Goal: Information Seeking & Learning: Learn about a topic

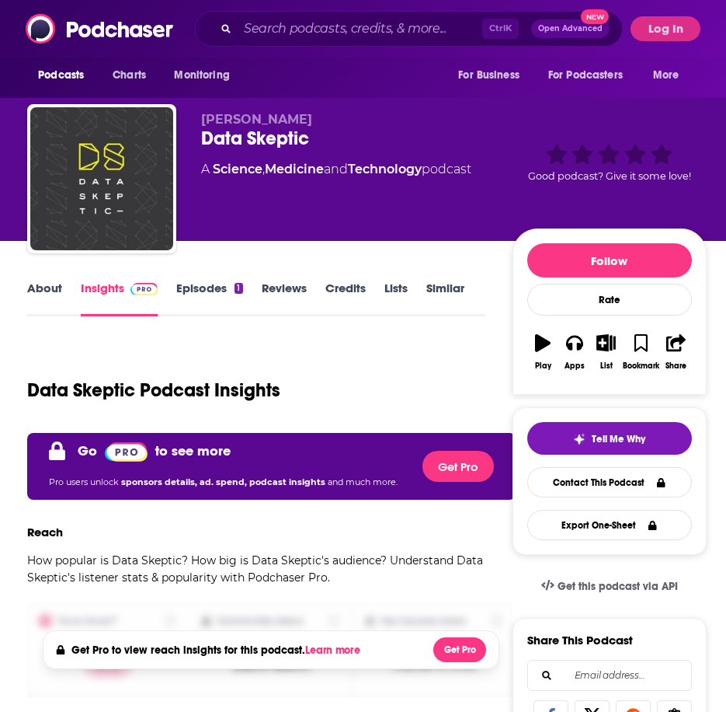
scroll to position [622, 0]
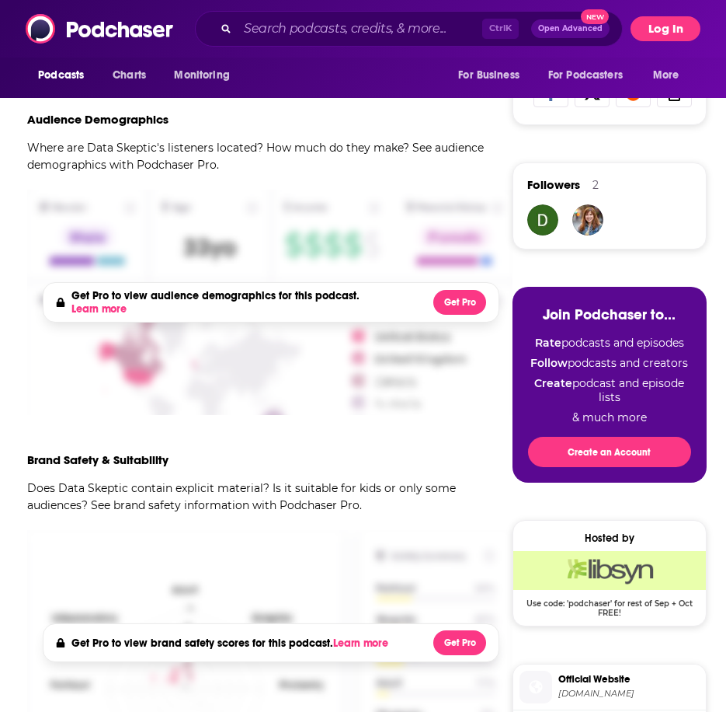
click at [663, 33] on button "Log In" at bounding box center [666, 28] width 70 height 25
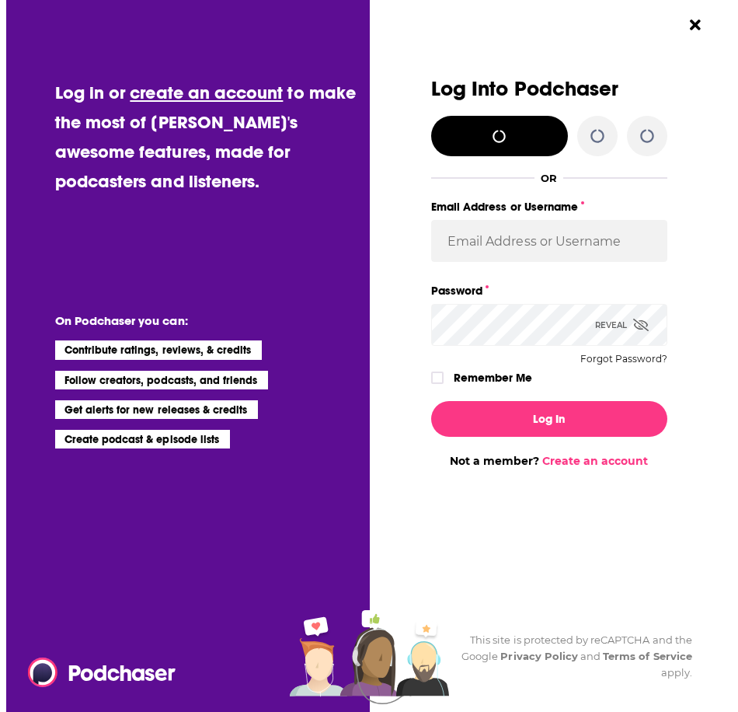
scroll to position [0, 0]
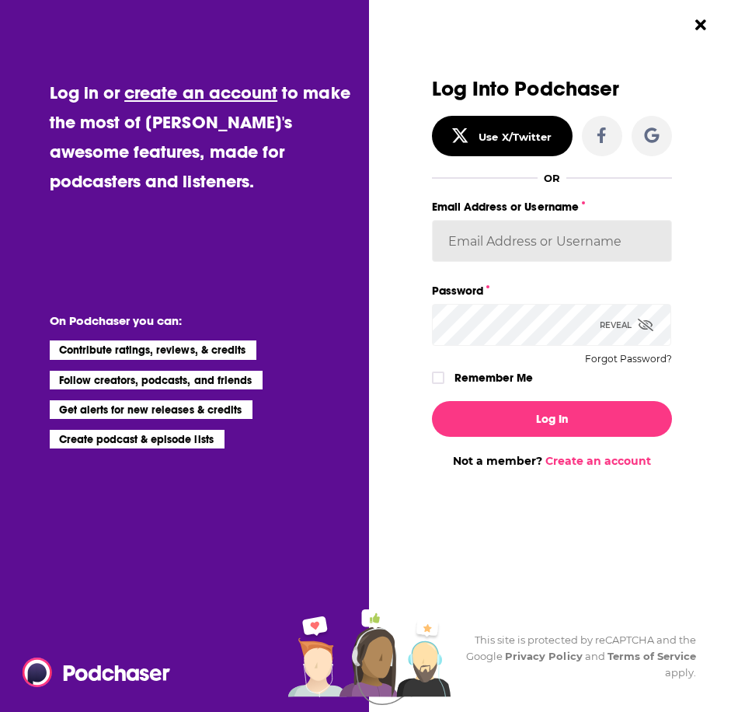
click at [564, 247] on input "Email Address or Username" at bounding box center [552, 241] width 240 height 42
click at [503, 232] on input "Email Address or Username" at bounding box center [552, 241] width 240 height 42
paste input "nshort92"
type input "nshort92"
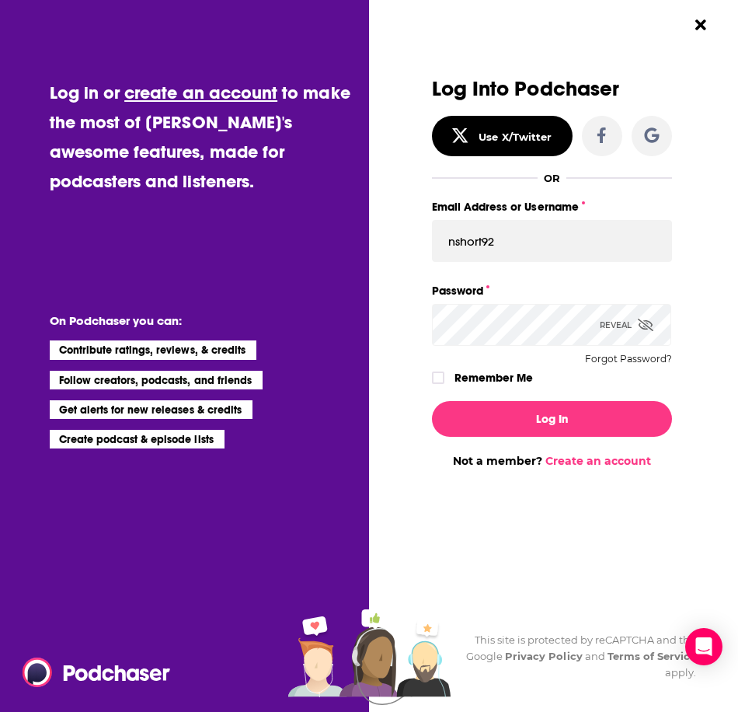
click at [625, 326] on div "Reveal" at bounding box center [627, 325] width 54 height 42
click at [441, 380] on icon "Dialog" at bounding box center [438, 377] width 9 height 9
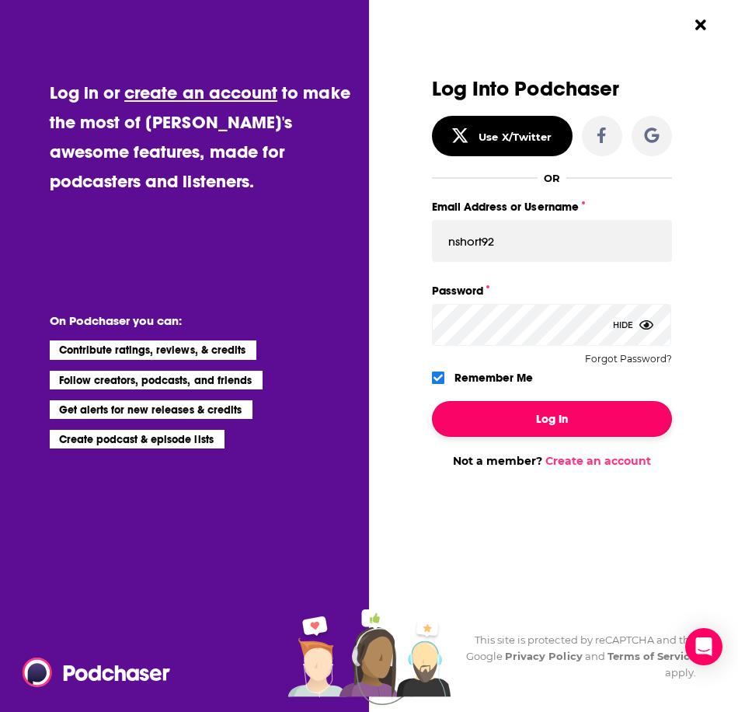
click at [573, 423] on button "Log In" at bounding box center [552, 419] width 240 height 36
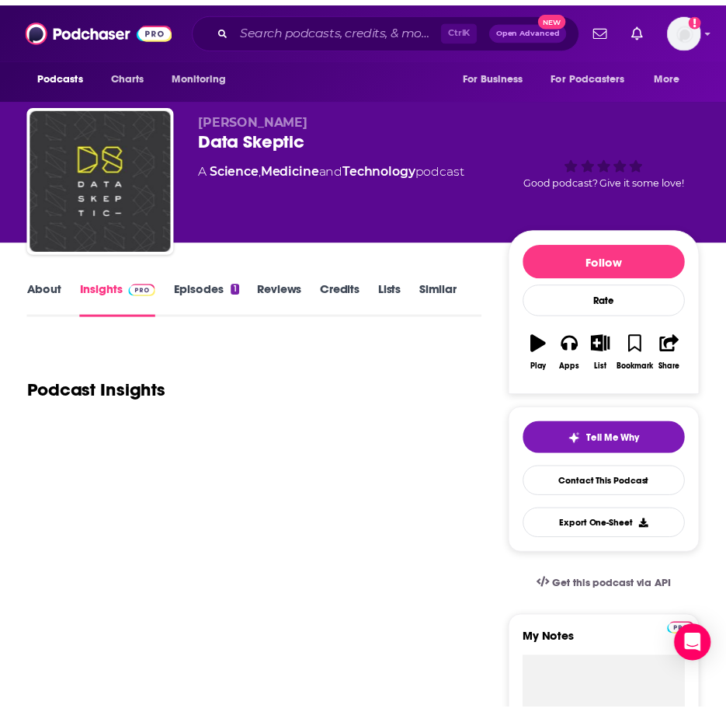
scroll to position [622, 0]
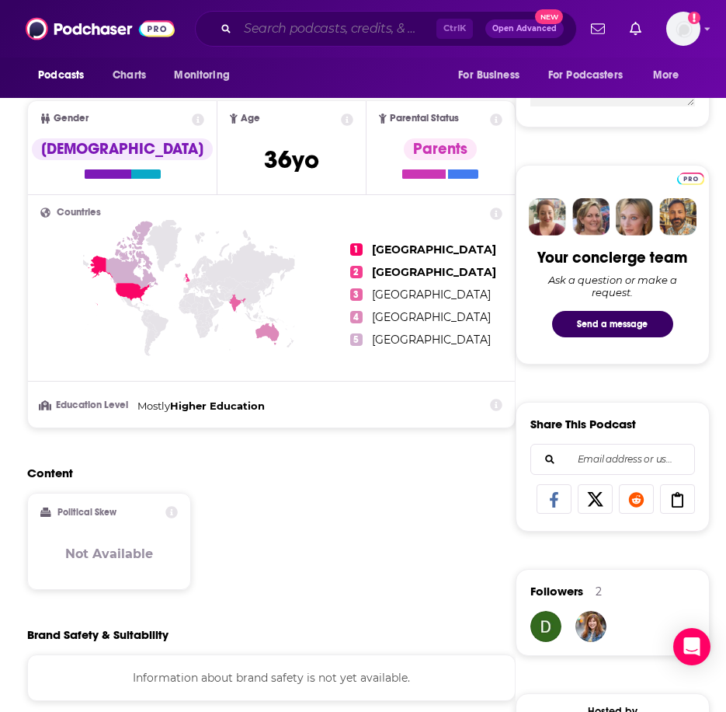
click at [311, 26] on input "Search podcasts, credits, & more..." at bounding box center [337, 28] width 199 height 25
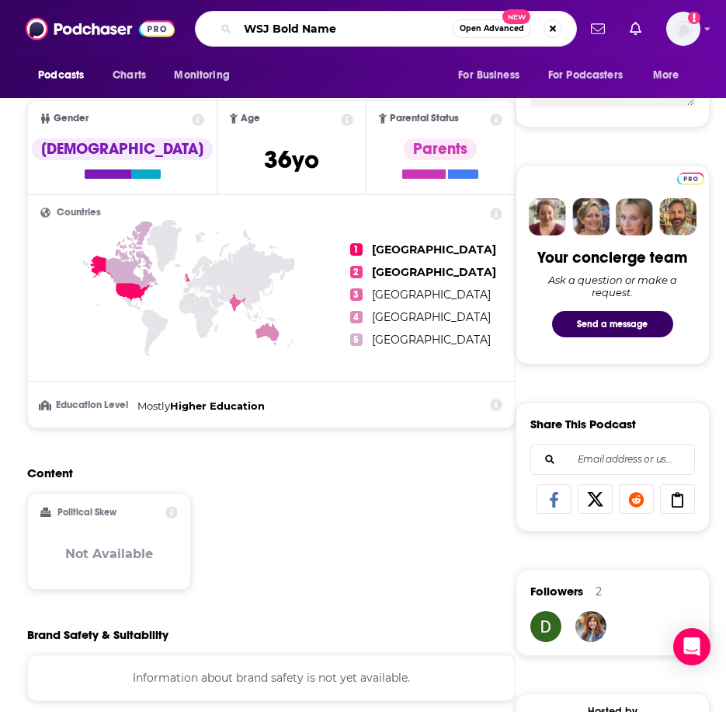
type input "WSJ Bold Names"
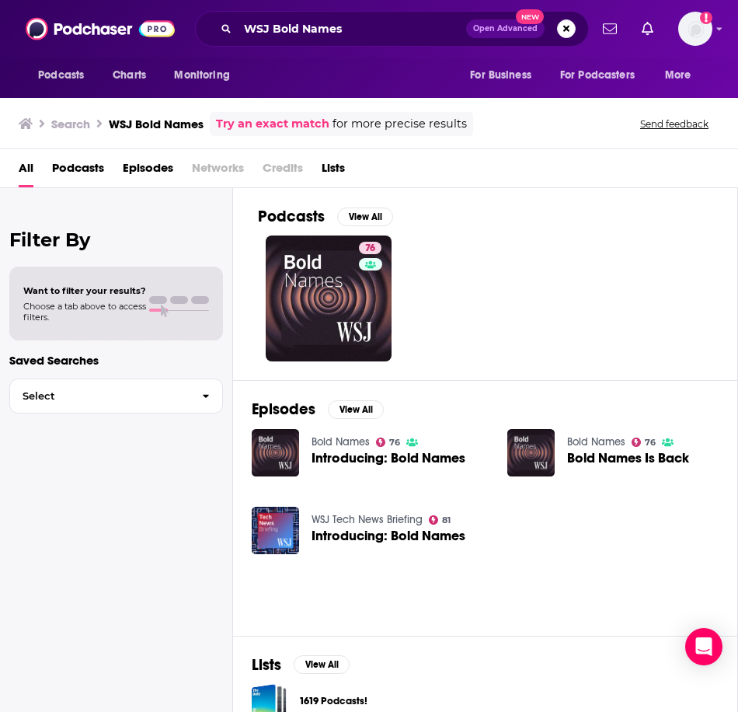
click at [341, 461] on span "Introducing: Bold Names" at bounding box center [389, 457] width 154 height 13
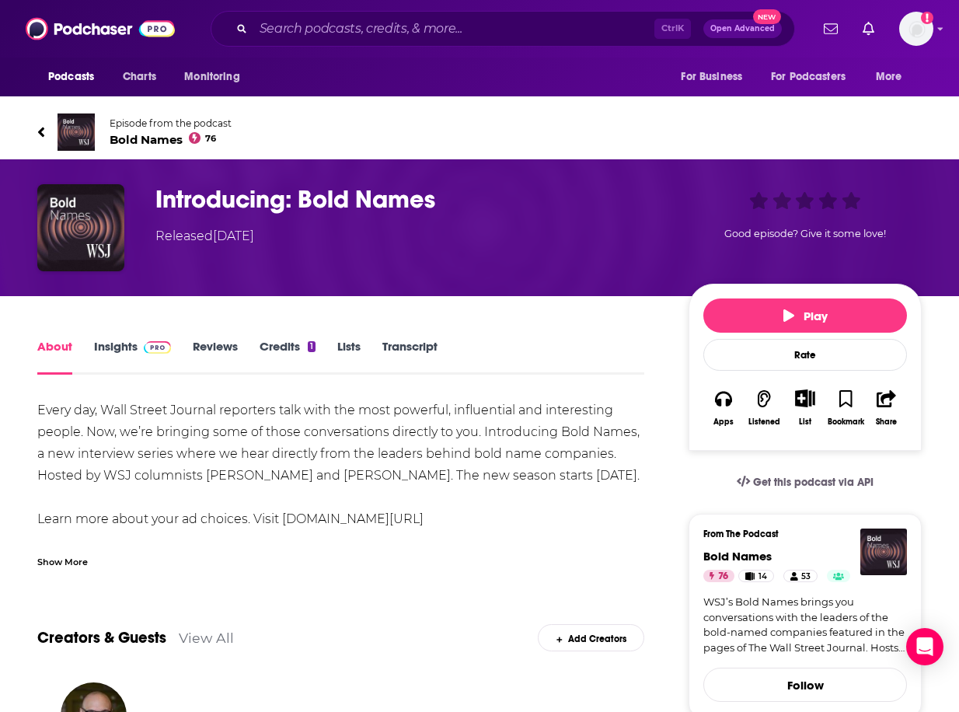
click at [115, 339] on link "Insights" at bounding box center [132, 357] width 77 height 36
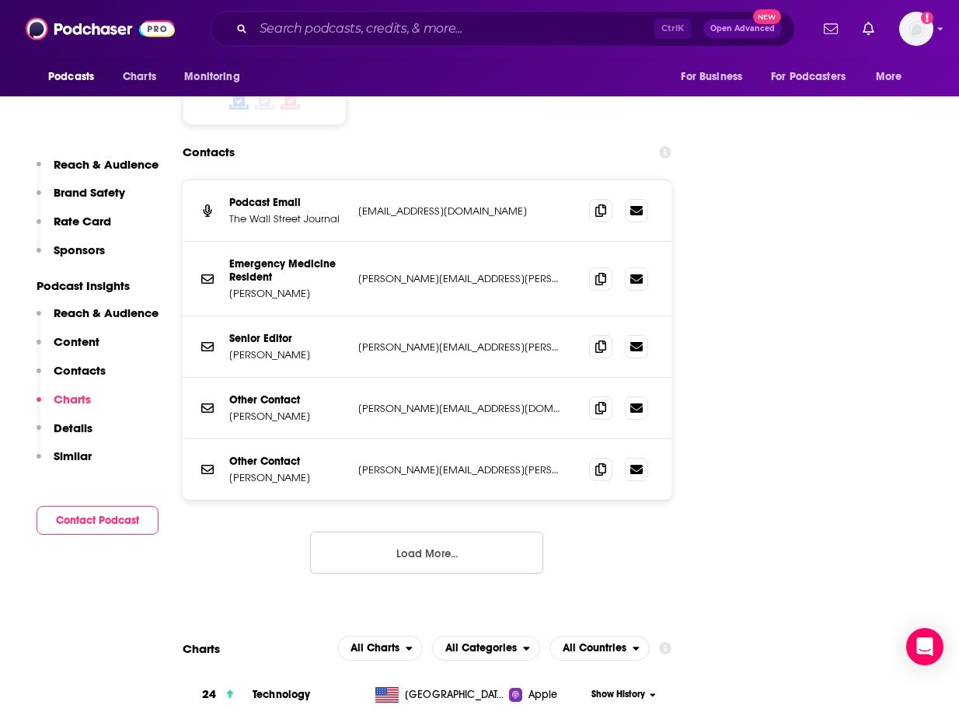
scroll to position [2253, 0]
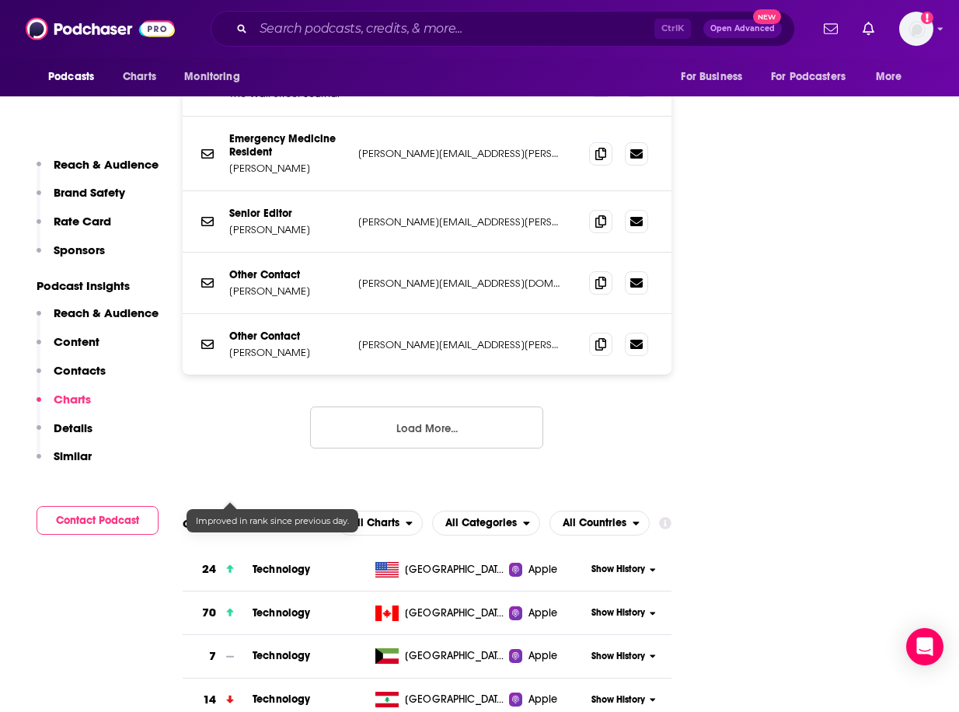
click at [232, 565] on icon at bounding box center [229, 569] width 7 height 9
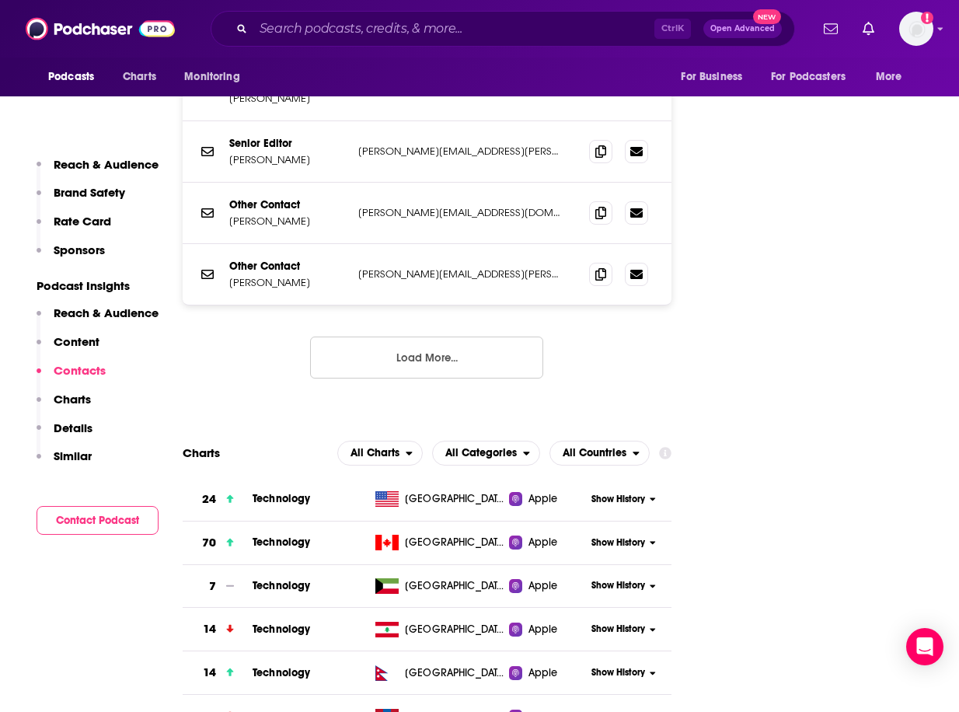
scroll to position [2331, 0]
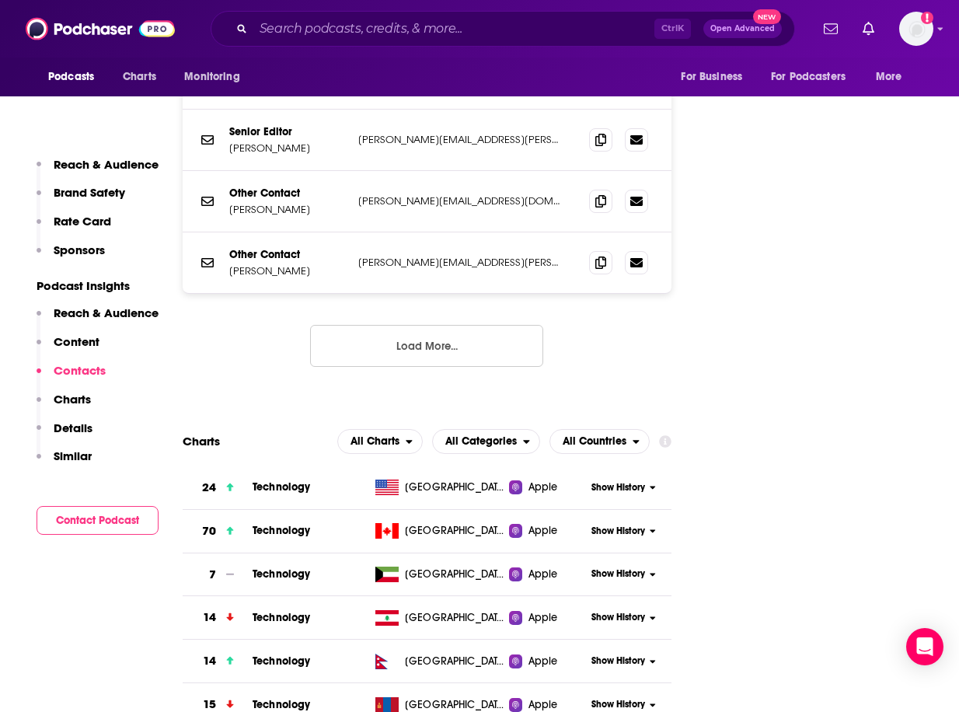
click at [607, 481] on span "Show History" at bounding box center [618, 487] width 54 height 13
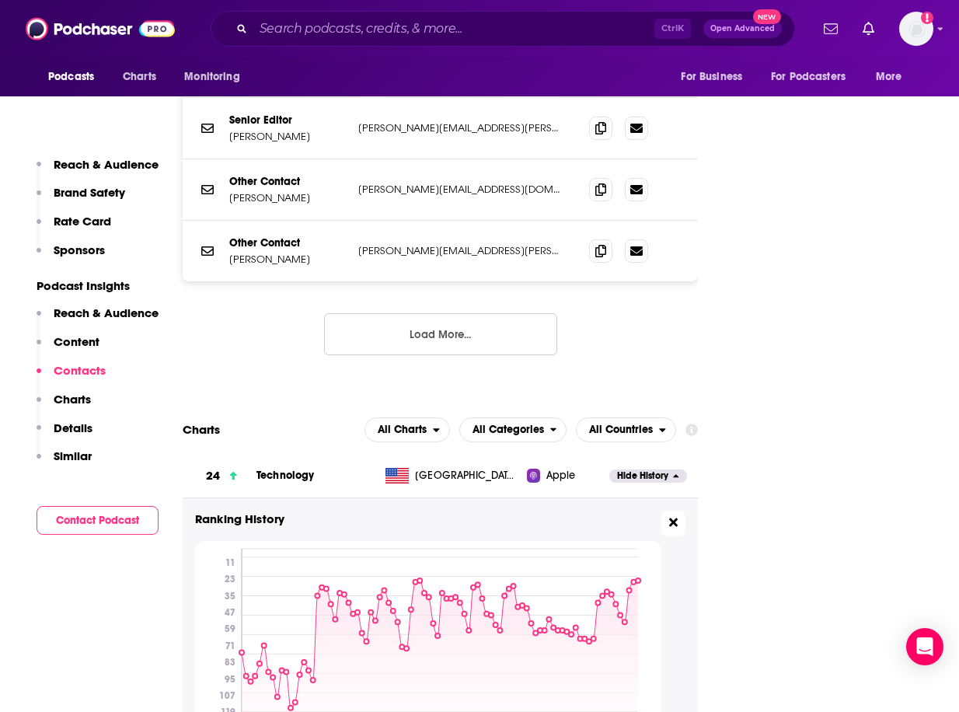
click at [670, 516] on icon at bounding box center [673, 522] width 9 height 12
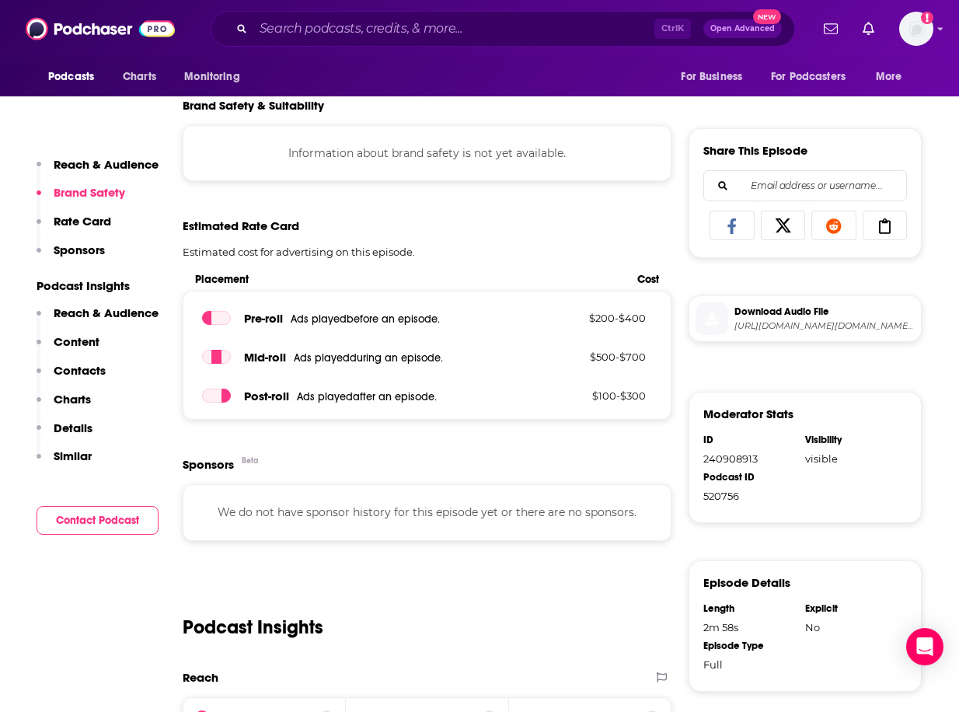
scroll to position [937, 0]
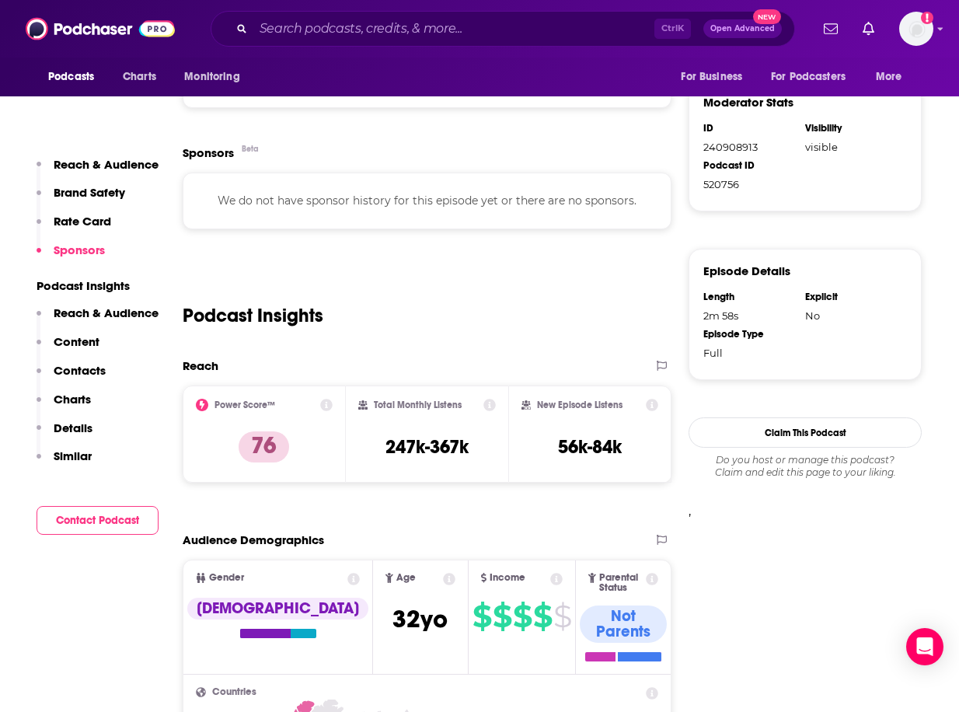
click at [332, 406] on icon at bounding box center [326, 405] width 12 height 12
click at [523, 301] on div "Podcast Insights" at bounding box center [427, 305] width 489 height 79
click at [326, 404] on icon at bounding box center [326, 405] width 12 height 12
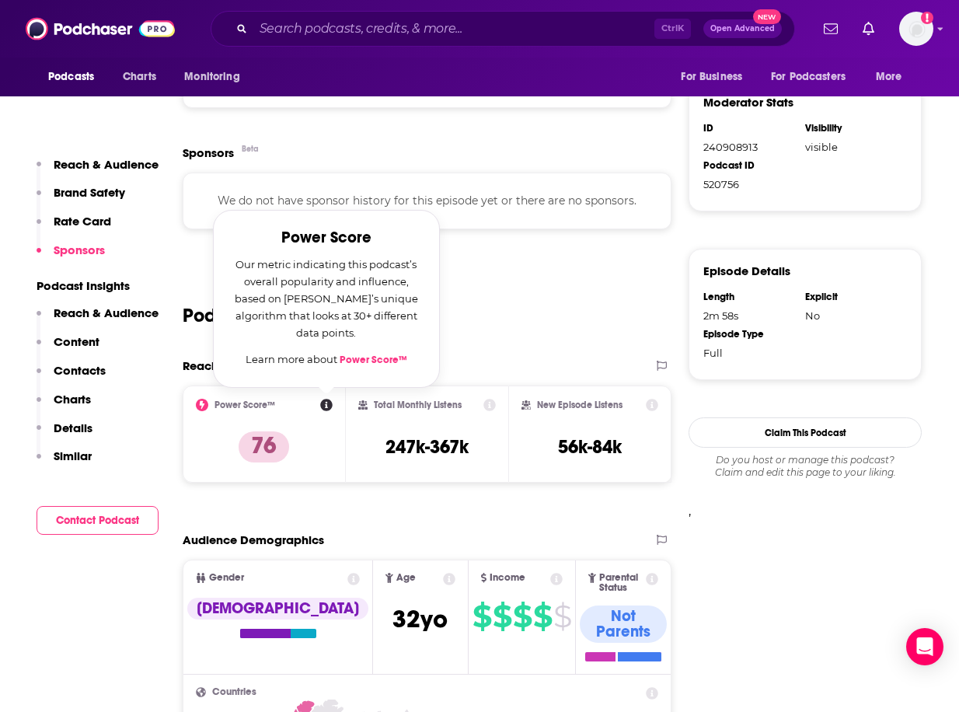
click at [374, 361] on link "Power Score™" at bounding box center [374, 359] width 68 height 12
click at [514, 280] on div "Podcast Insights" at bounding box center [427, 305] width 489 height 79
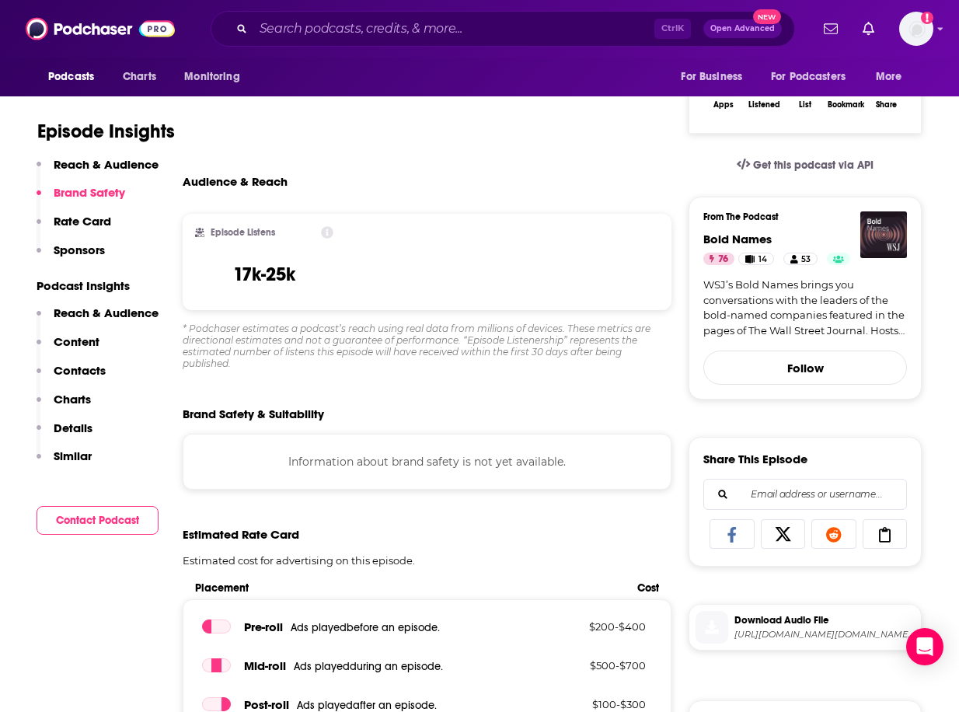
scroll to position [238, 0]
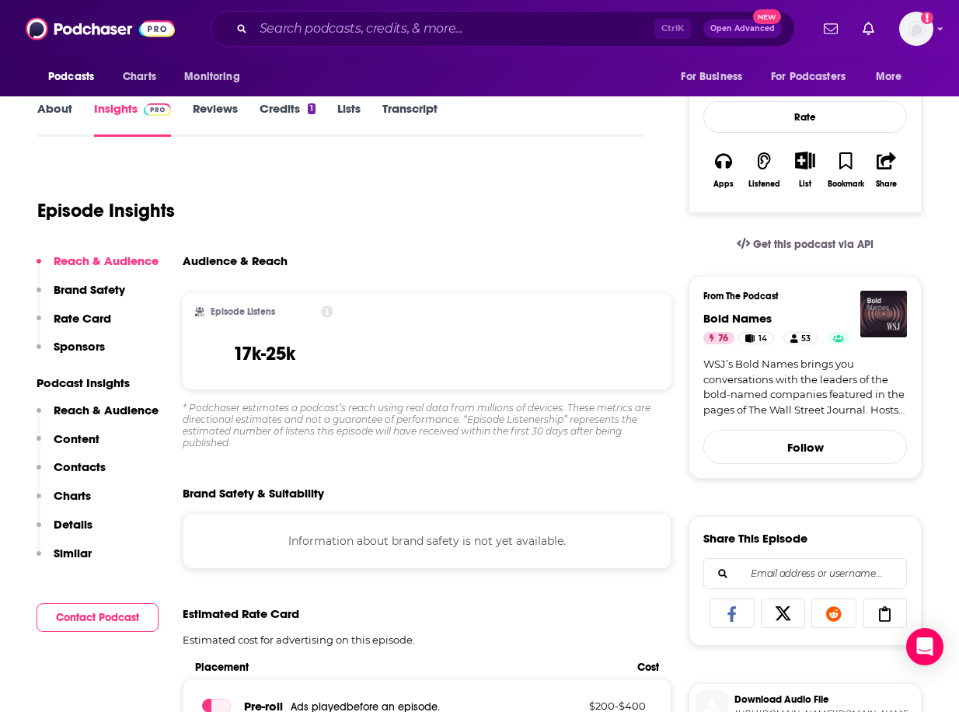
click at [328, 308] on icon at bounding box center [327, 311] width 12 height 12
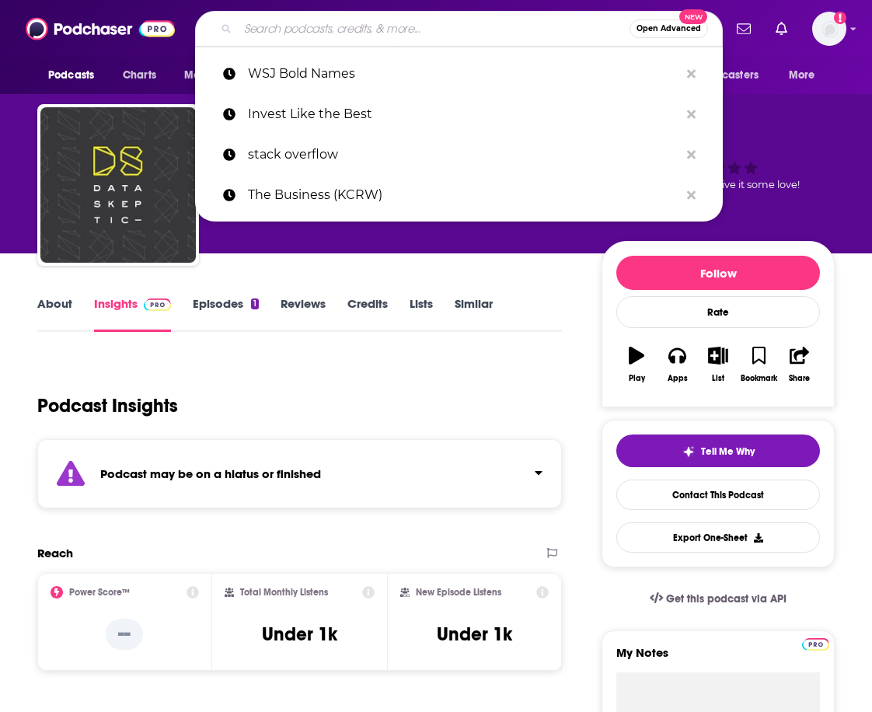
click at [315, 32] on input "Search podcasts, credits, & more..." at bounding box center [434, 28] width 392 height 25
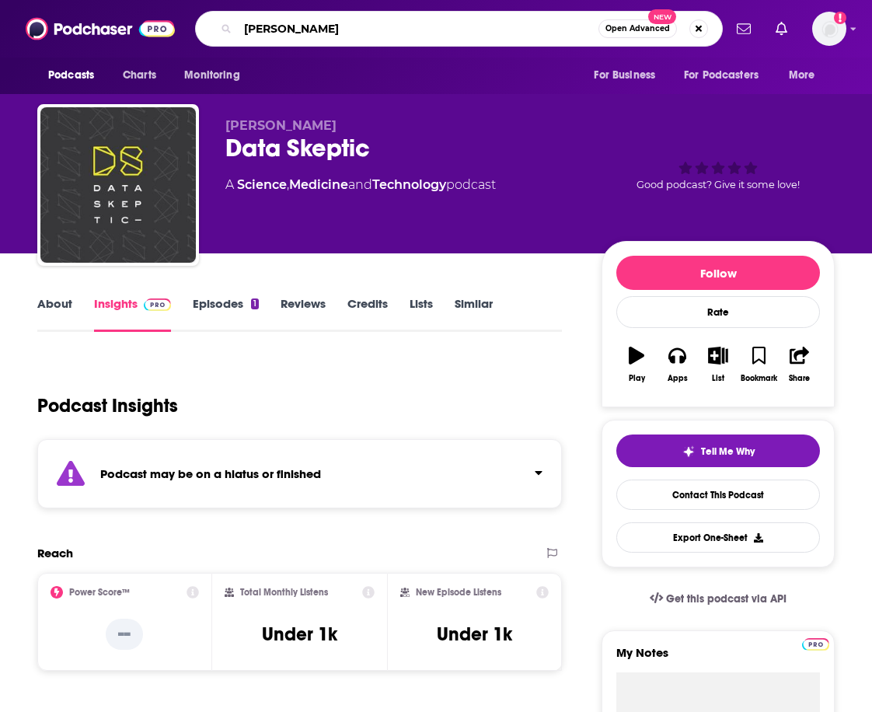
type input "joe rogan"
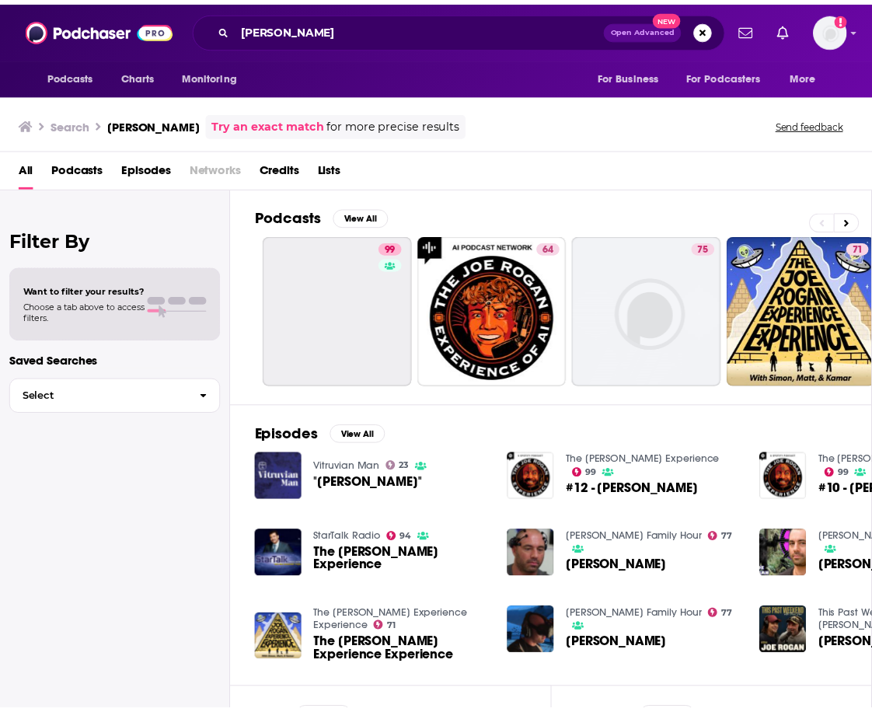
scroll to position [57, 0]
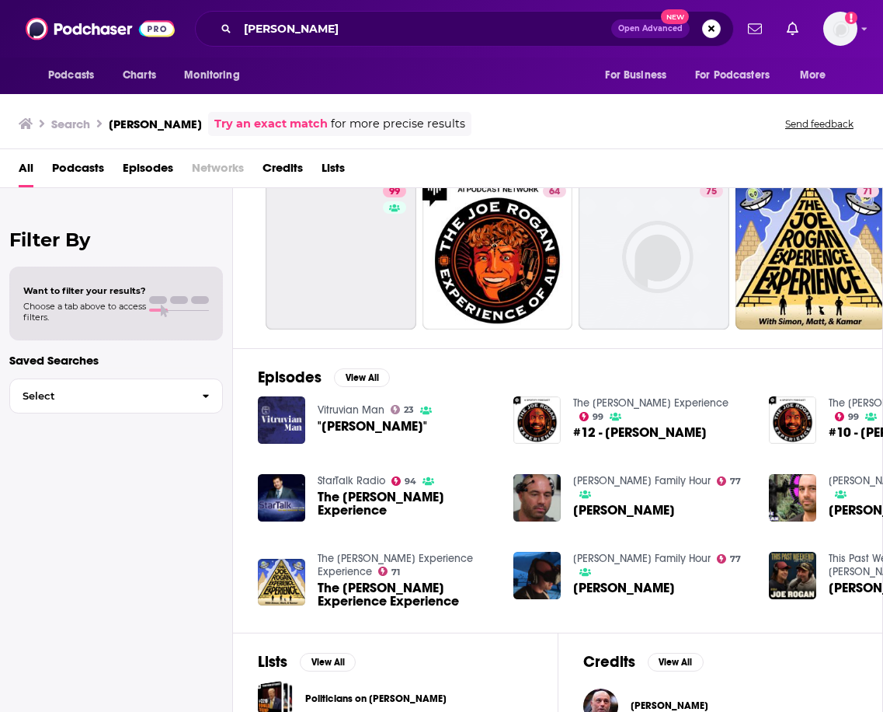
click at [629, 426] on span "#12 - Joe Rogan" at bounding box center [640, 432] width 134 height 13
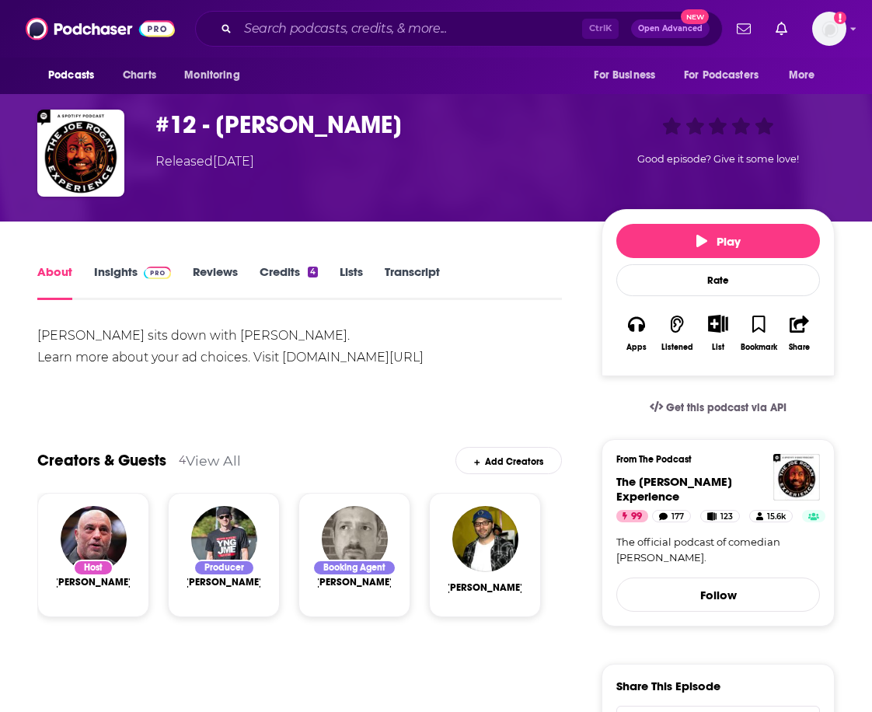
scroll to position [75, 0]
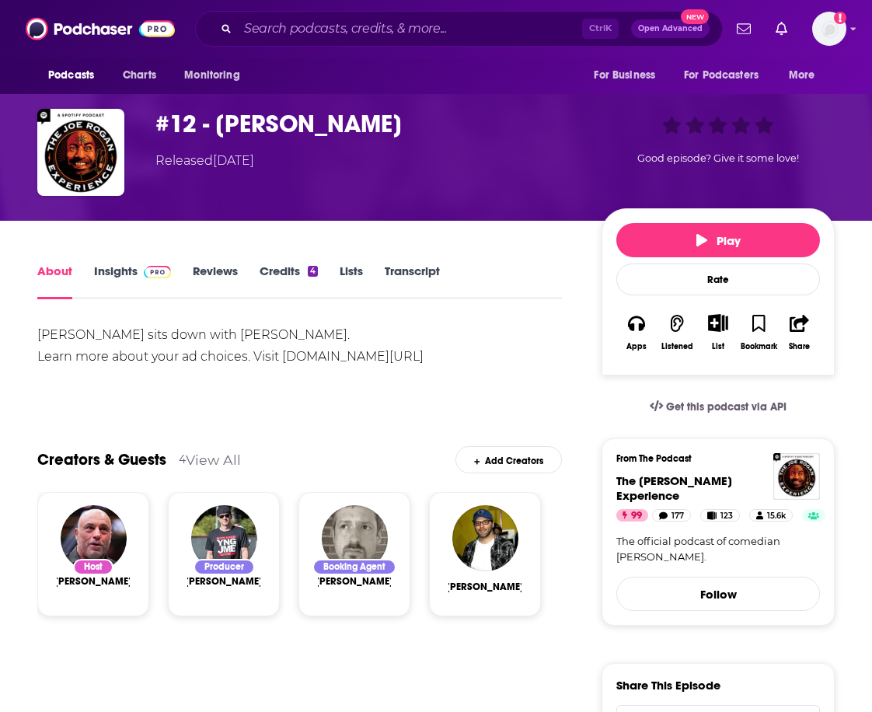
click at [107, 274] on link "Insights" at bounding box center [132, 281] width 77 height 36
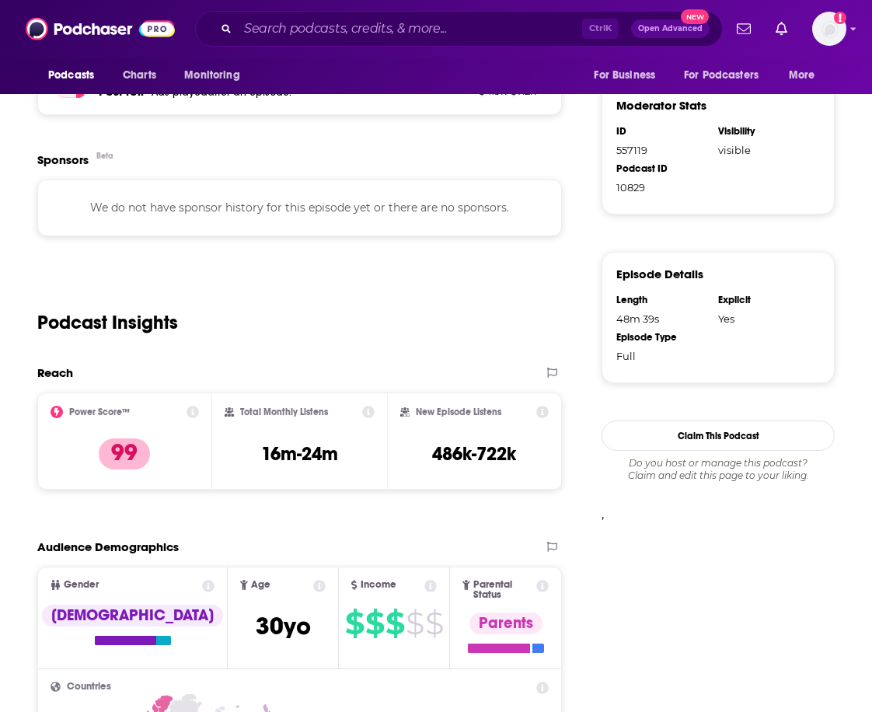
scroll to position [919, 0]
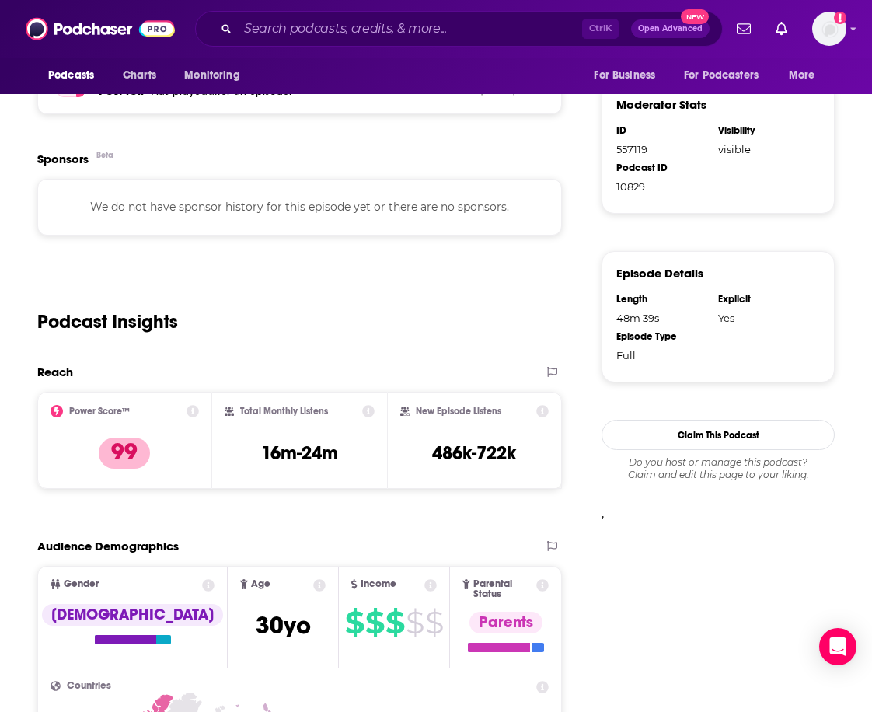
click at [193, 416] on icon at bounding box center [192, 411] width 12 height 12
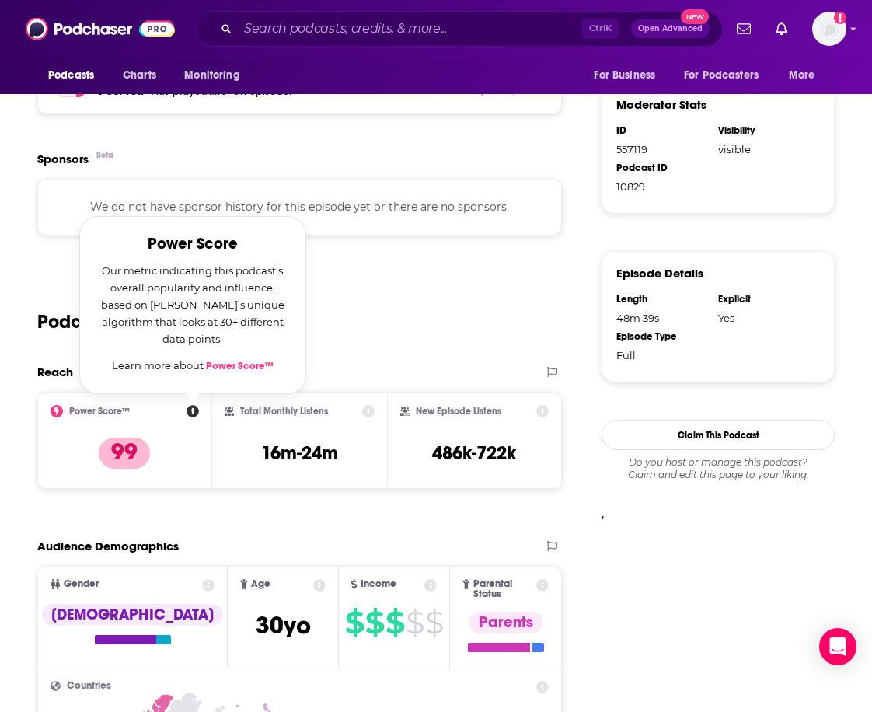
click at [370, 317] on div "Podcast Insights" at bounding box center [299, 312] width 524 height 79
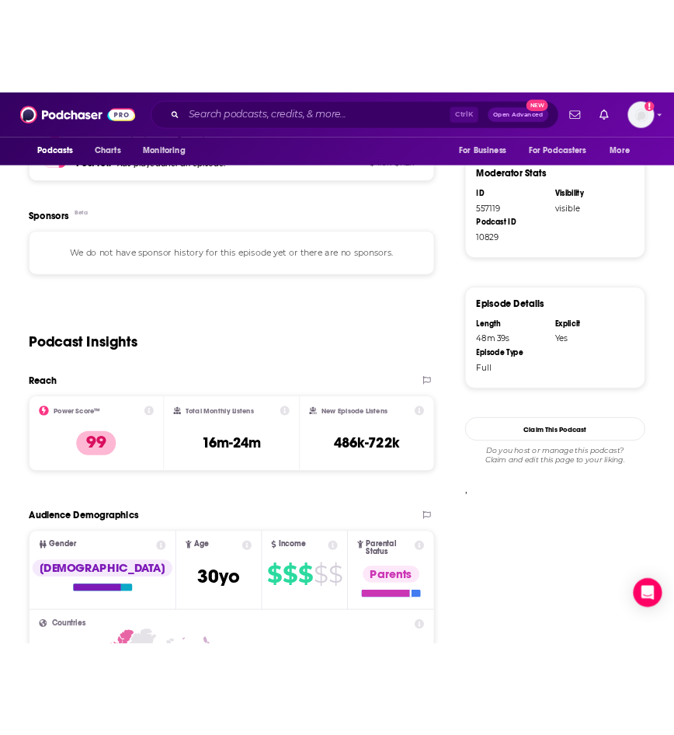
scroll to position [931, 0]
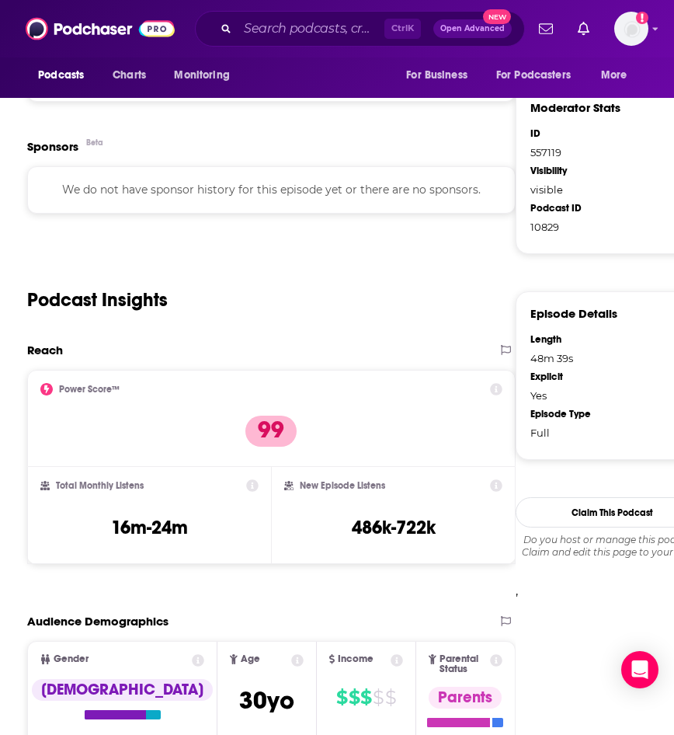
click at [31, 251] on div "Podcast Insights" at bounding box center [271, 290] width 489 height 79
